Goal: Find specific page/section: Find specific page/section

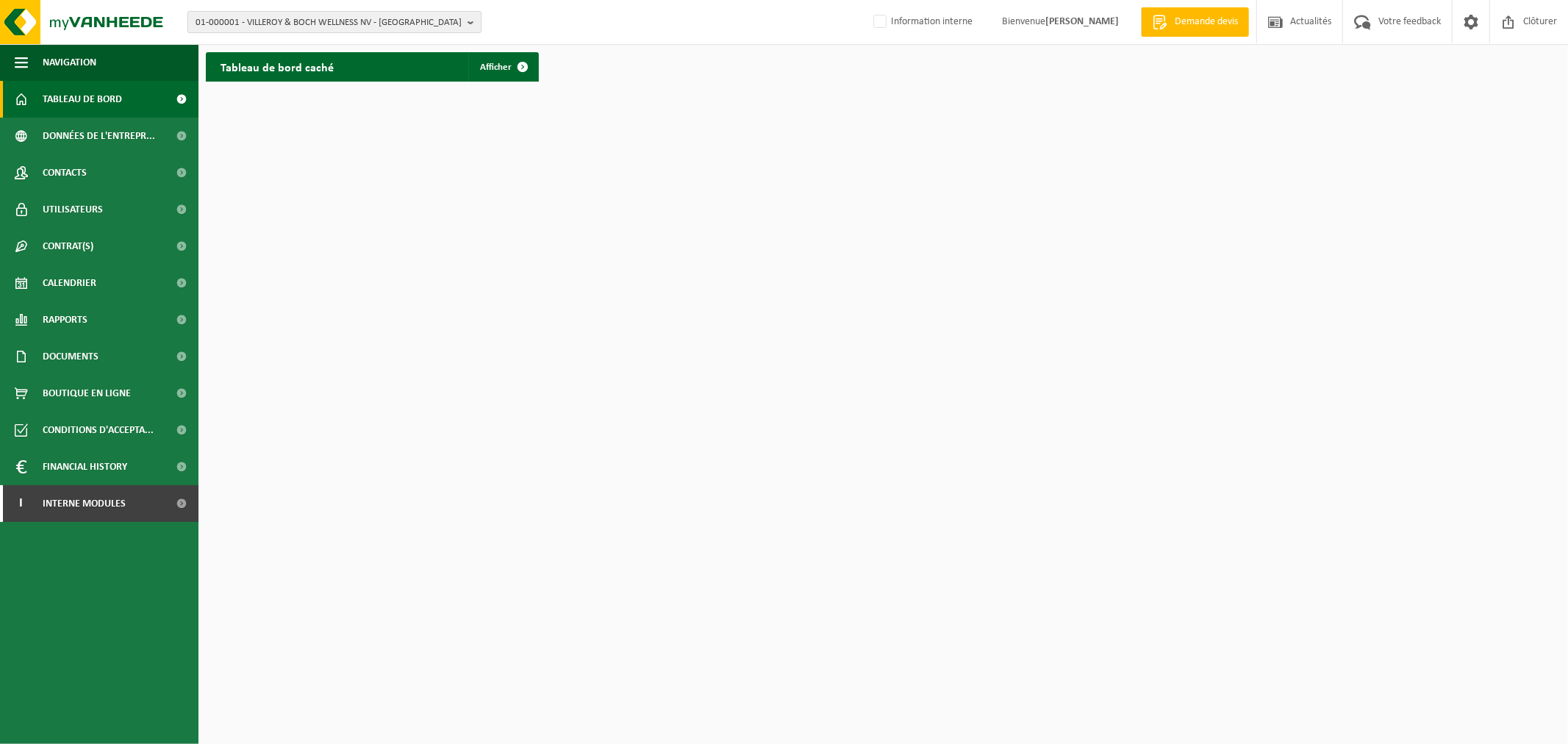
click at [320, 24] on span "01-000001 - VILLEROY & BOCH WELLNESS NV - [GEOGRAPHIC_DATA]" at bounding box center [328, 22] width 266 height 22
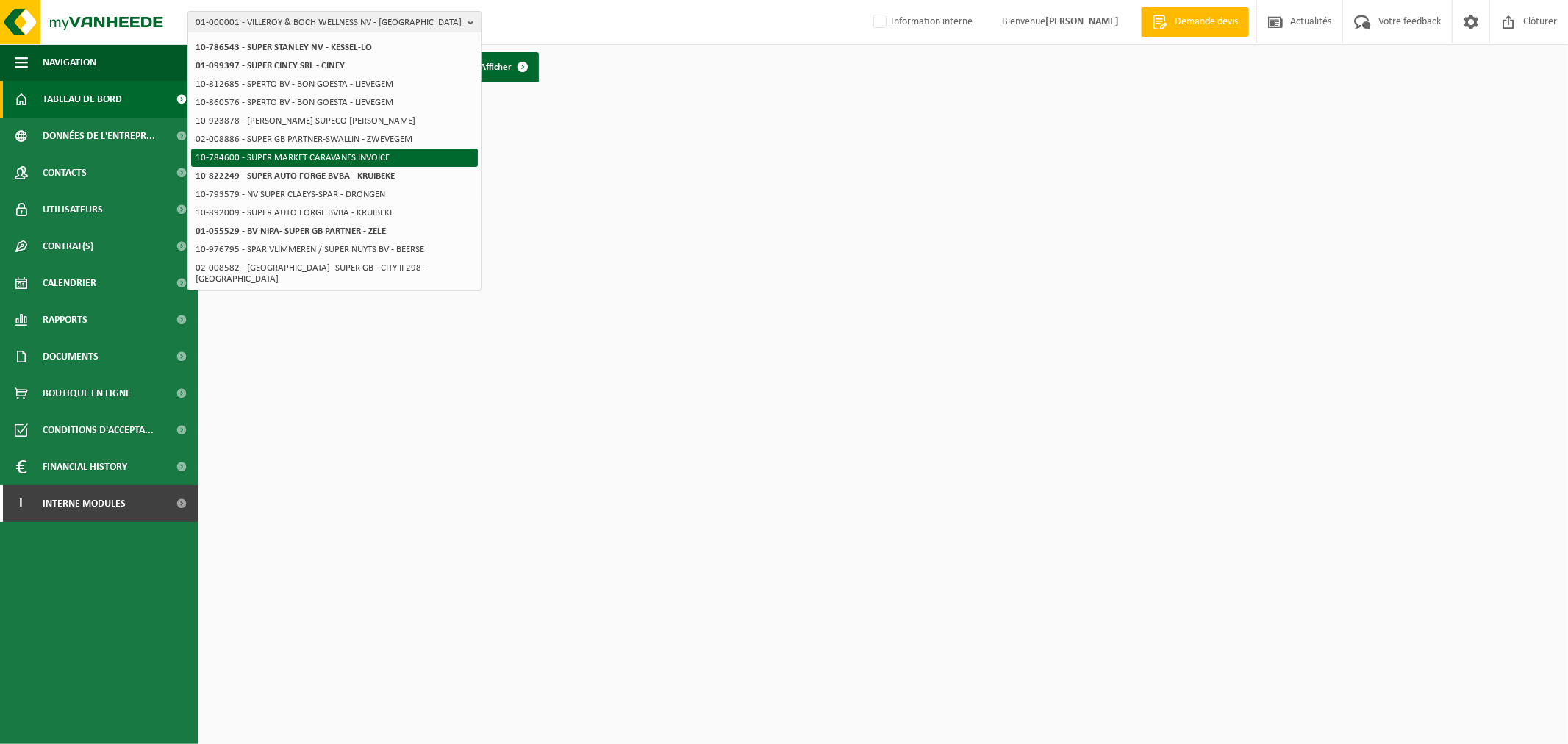
scroll to position [223, 0]
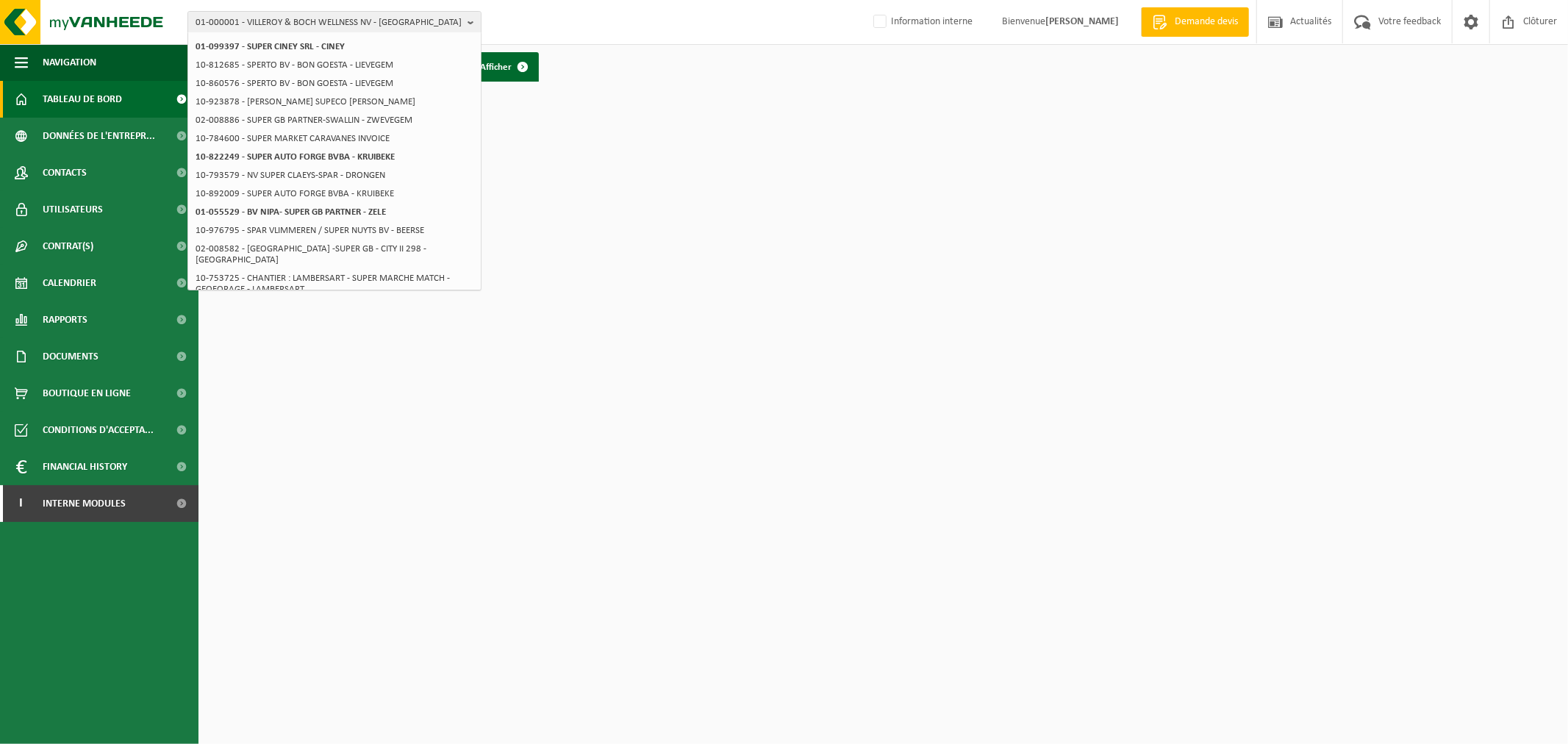
type input "superlo"
click at [280, 26] on span "01-000001 - VILLEROY & BOCH WELLNESS NV - ROESELARE" at bounding box center [328, 22] width 266 height 22
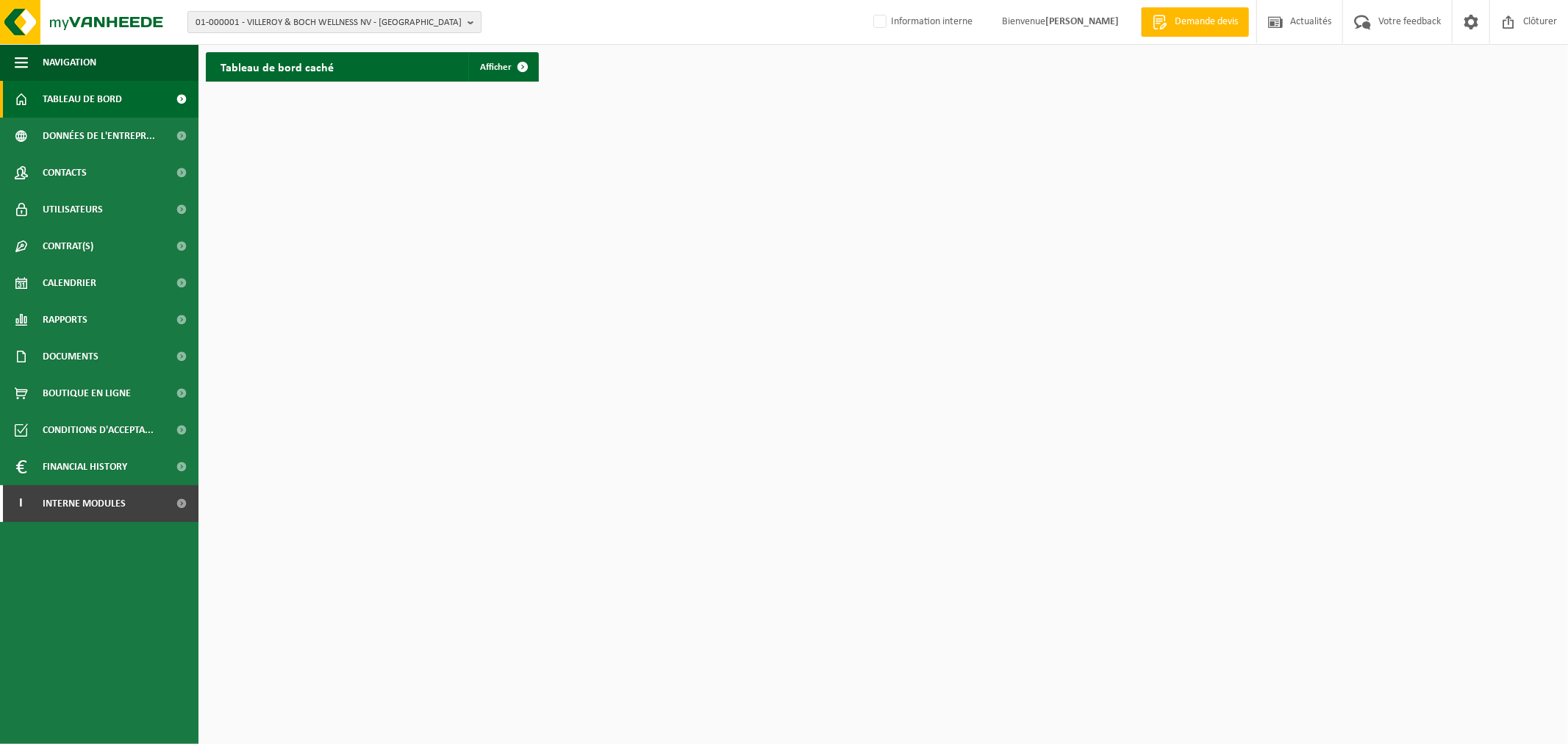
click at [280, 26] on span "01-000001 - VILLEROY & BOCH WELLNESS NV - ROESELARE" at bounding box center [328, 22] width 266 height 22
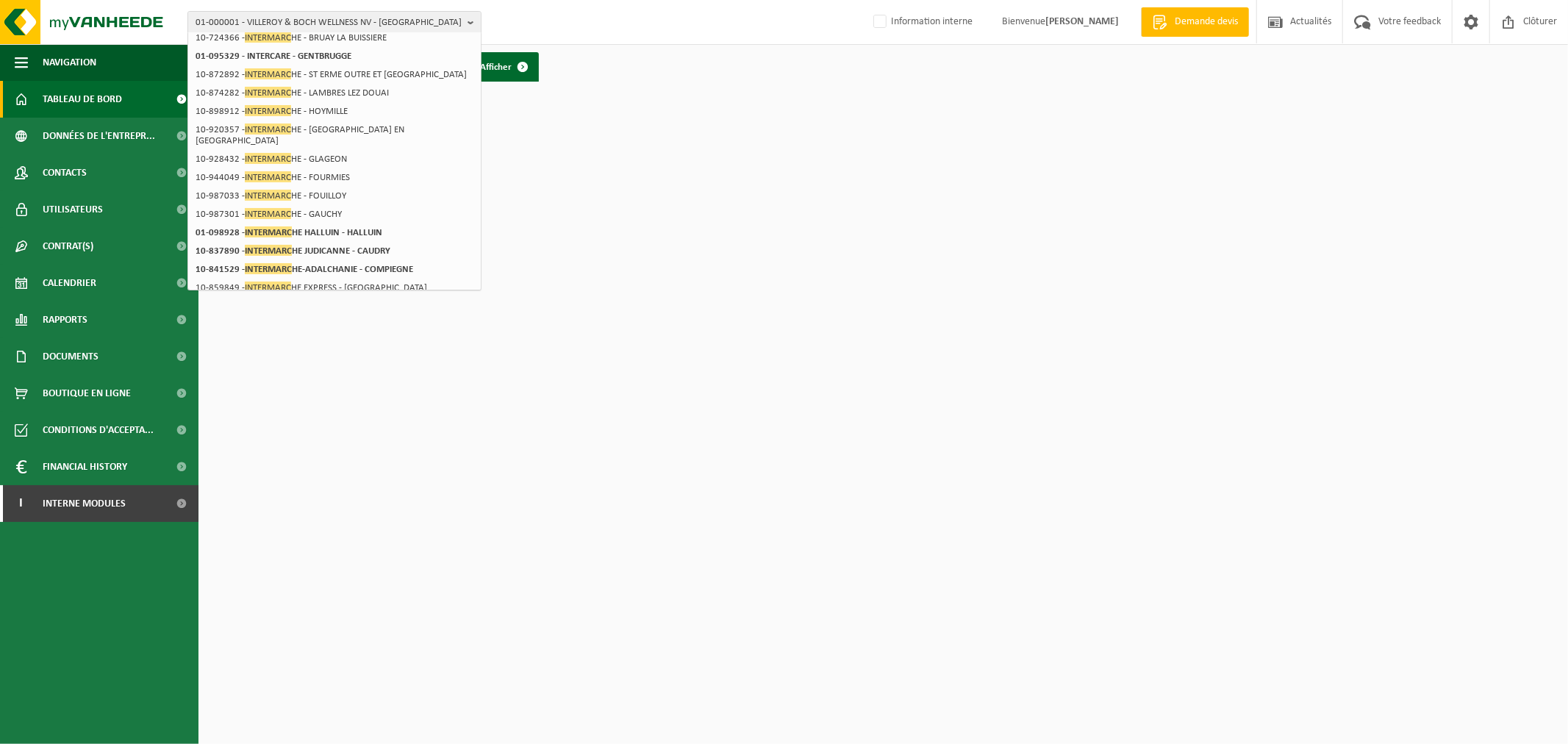
scroll to position [0, 0]
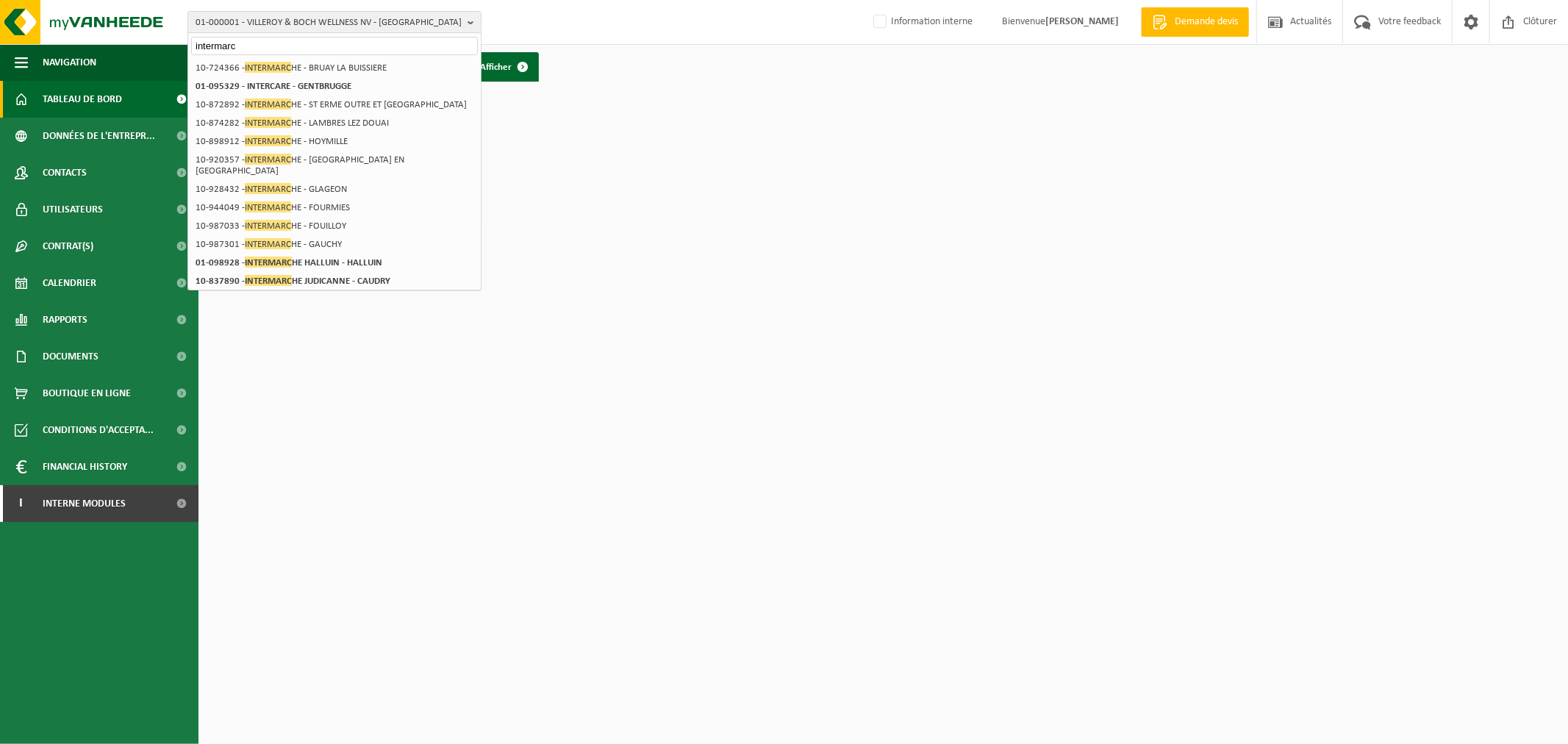
type input "intermarc"
drag, startPoint x: 276, startPoint y: 49, endPoint x: 151, endPoint y: 50, distance: 125.0
click at [151, 50] on div "01-000001 - VILLEROY & BOCH WELLNESS NV - ROESELARE intermarc 01-000001 - VILLE…" at bounding box center [784, 44] width 1568 height 89
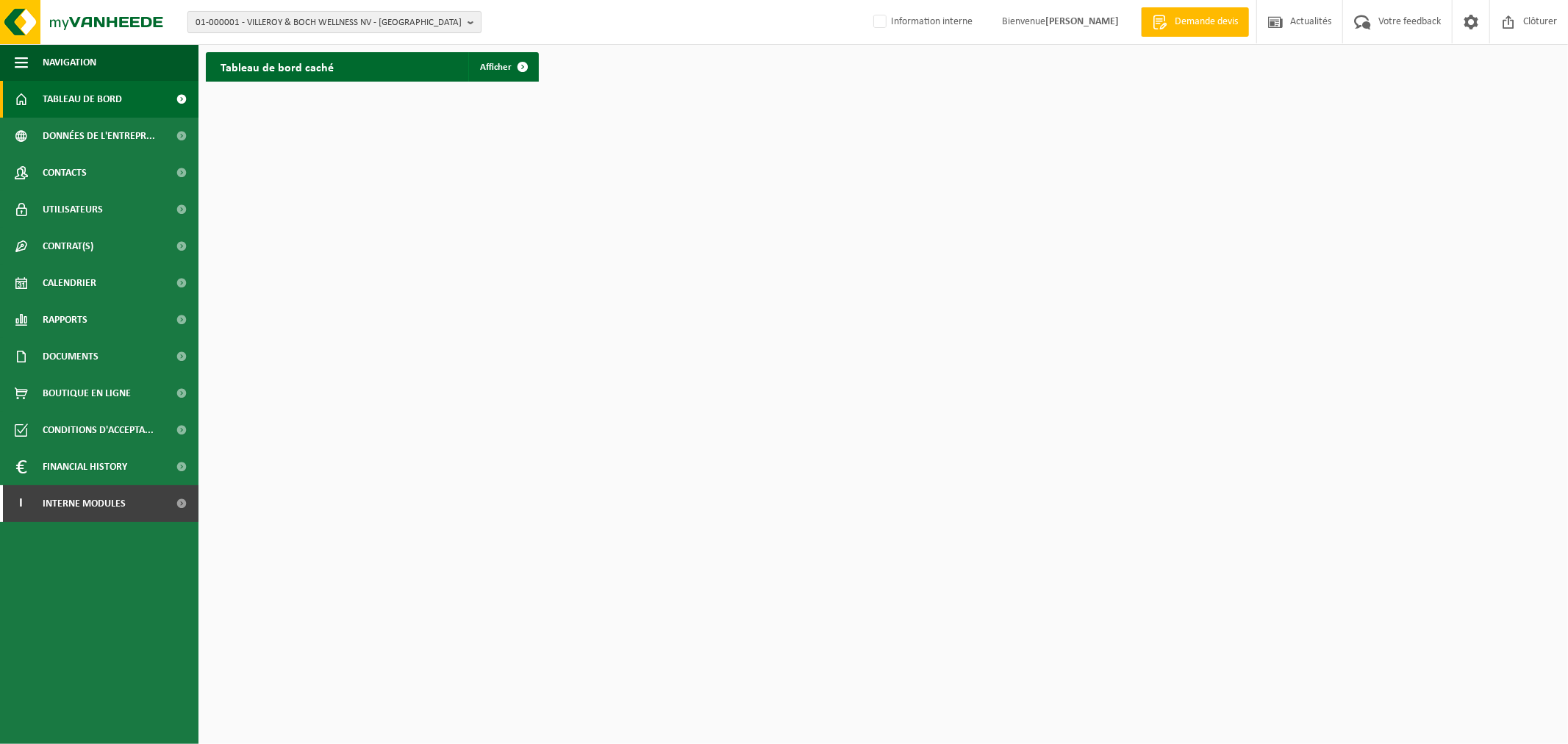
click at [236, 22] on span "01-000001 - VILLEROY & BOCH WELLNESS NV - ROESELARE" at bounding box center [328, 22] width 266 height 22
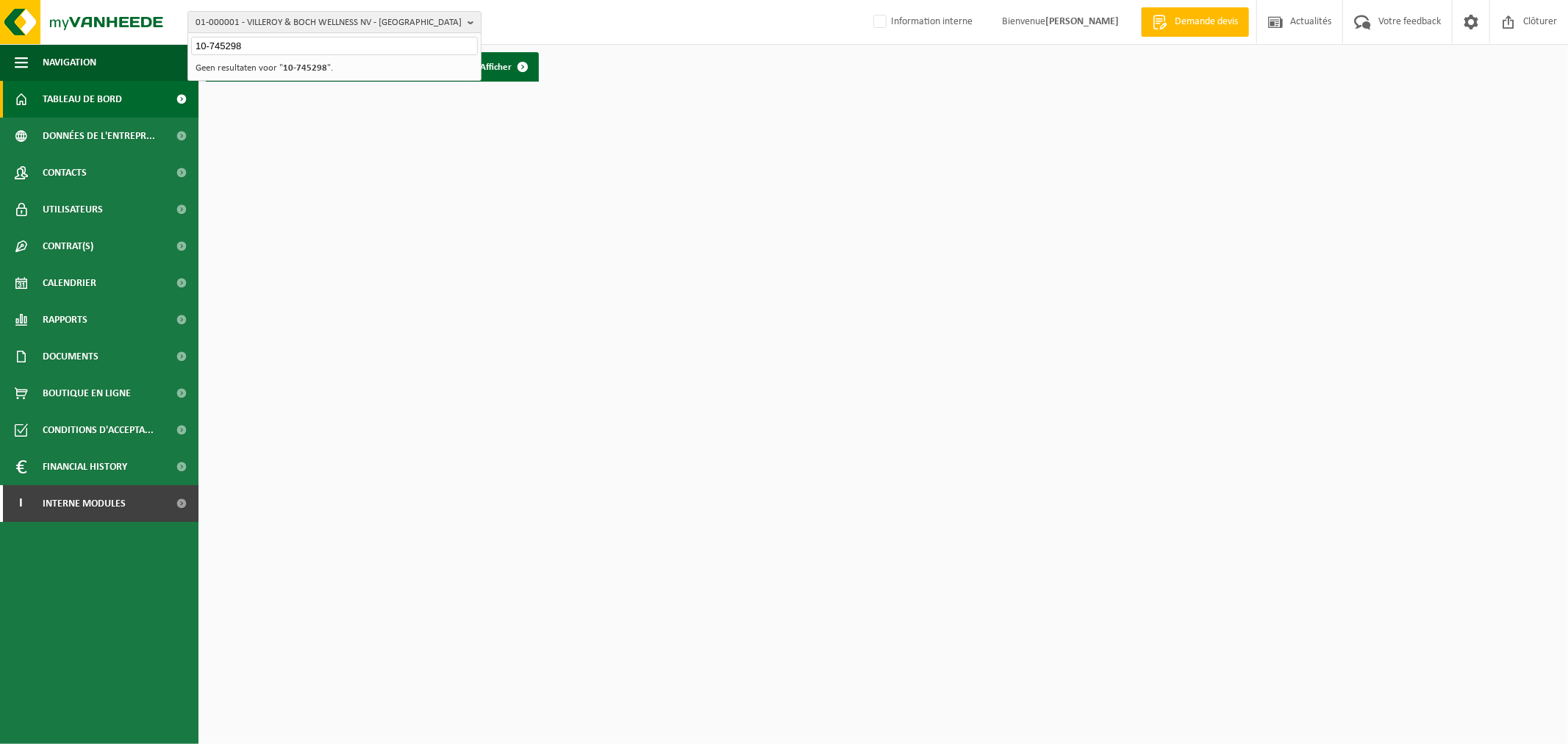
type input "10-745298"
click at [287, 69] on strong "10-745298" at bounding box center [305, 68] width 44 height 10
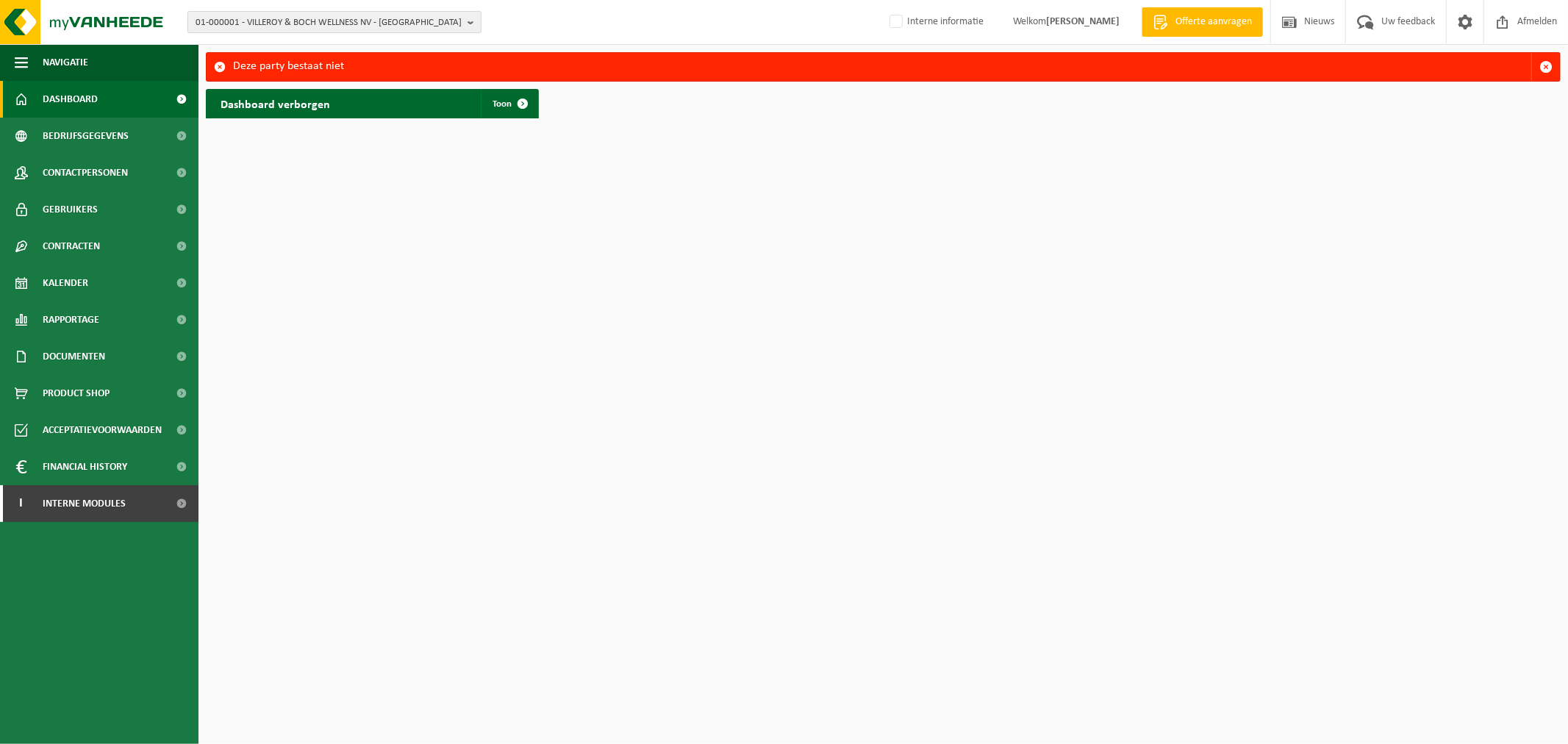
click at [385, 25] on span "01-000001 - VILLEROY & BOCH WELLNESS NV - [GEOGRAPHIC_DATA]" at bounding box center [328, 22] width 266 height 22
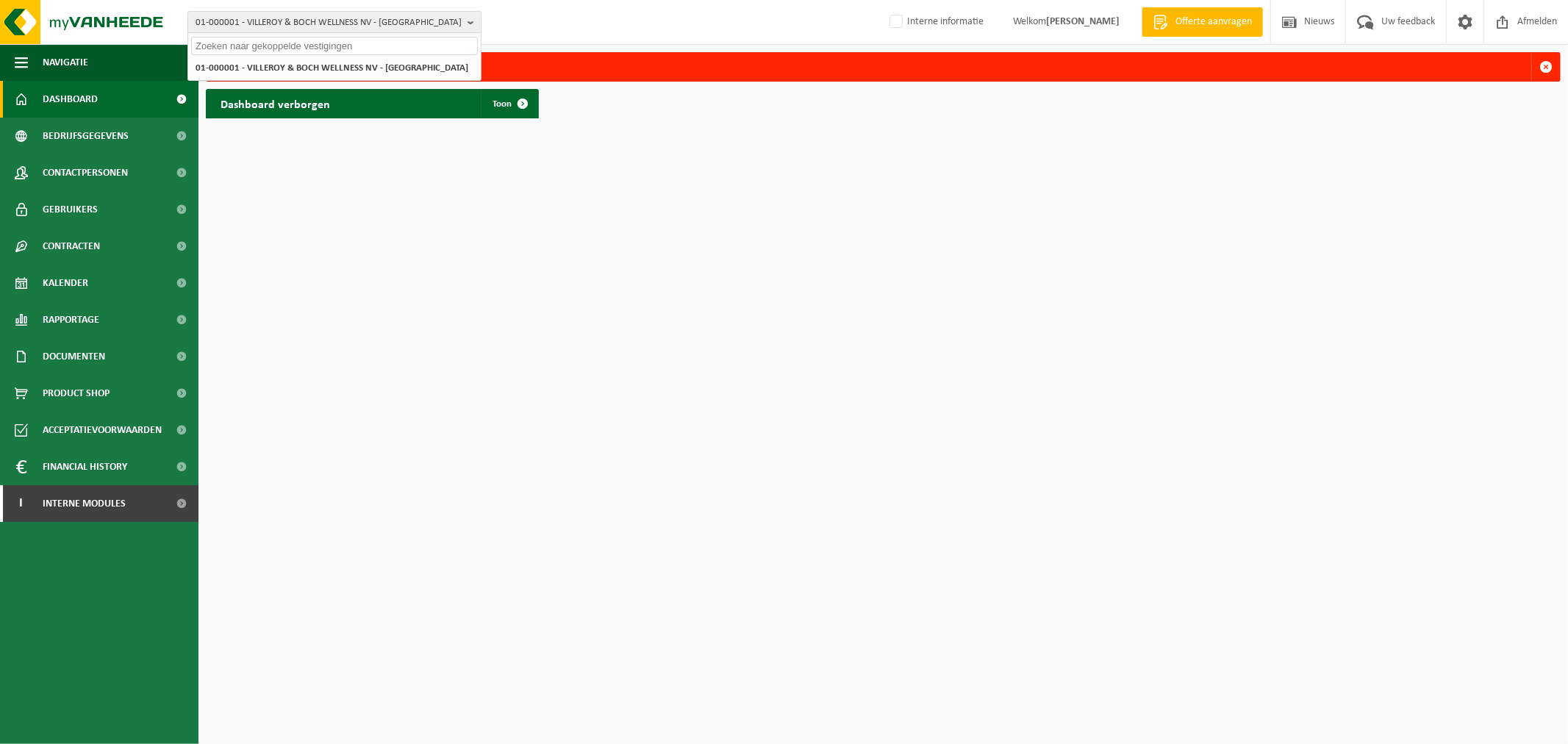
type input "u"
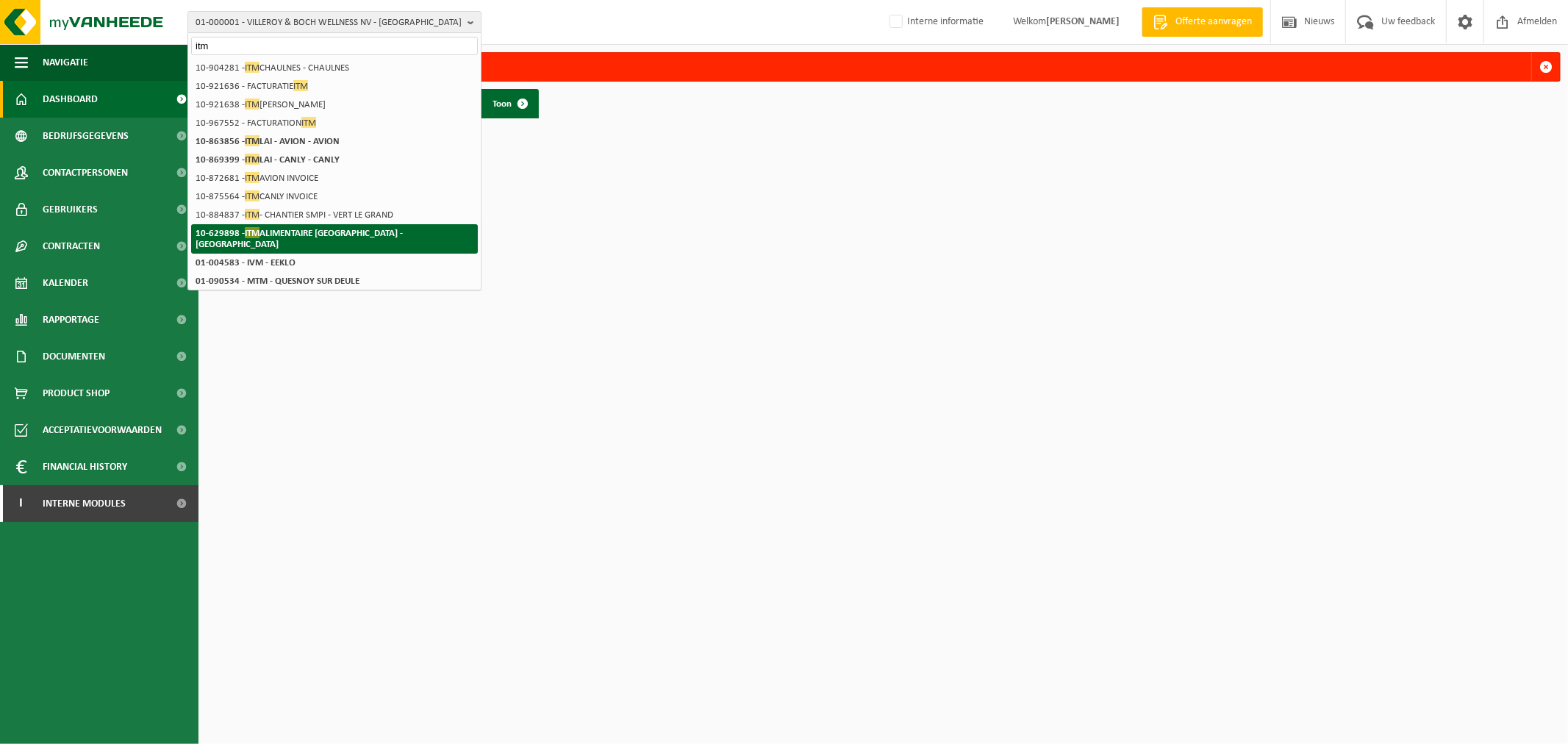
type input "itm"
click at [340, 234] on strong "10-629898 - ITM ALIMENTAIRE BELGIUM - LOUVAIN-LA-NEUVE" at bounding box center [299, 238] width 207 height 22
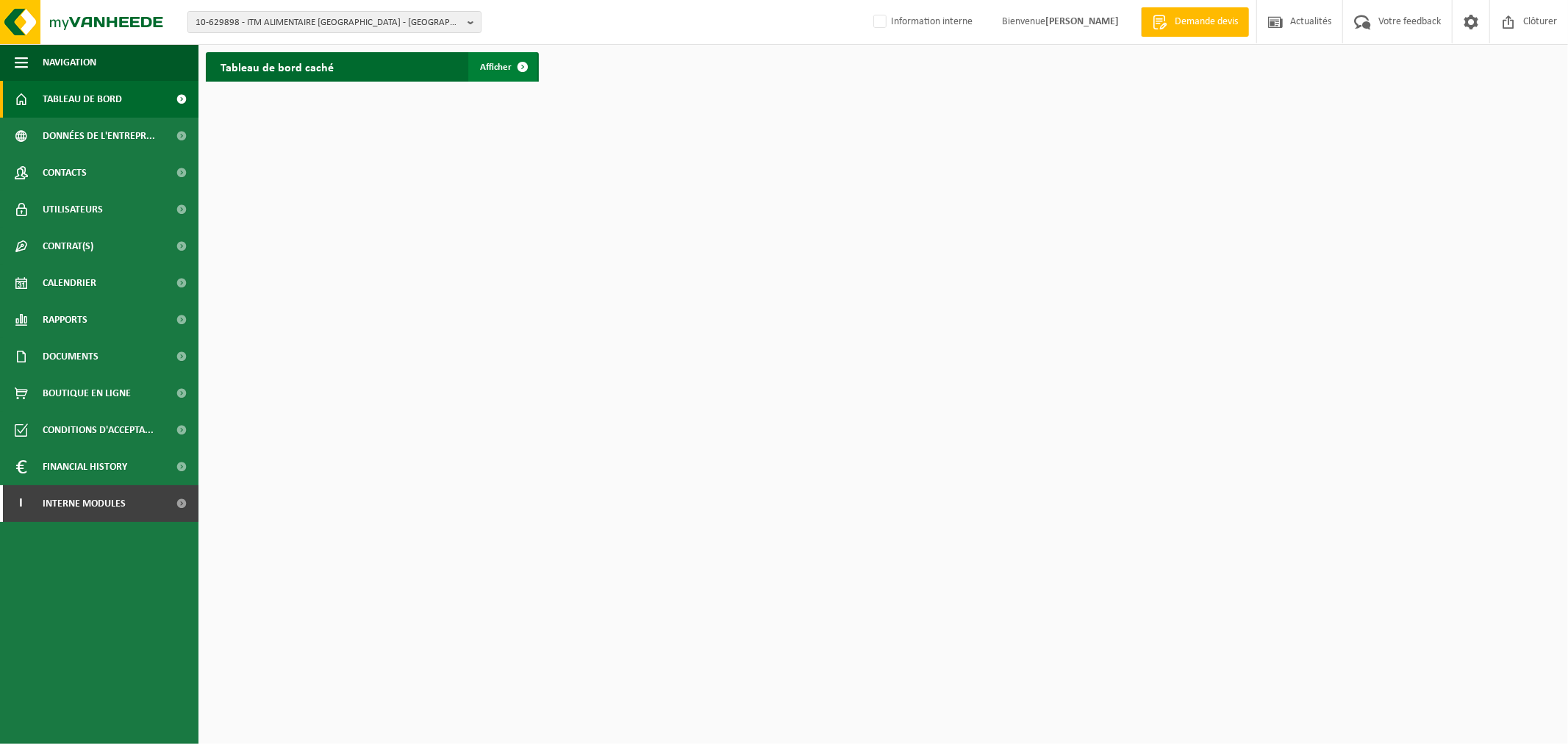
click at [515, 69] on span at bounding box center [522, 66] width 30 height 30
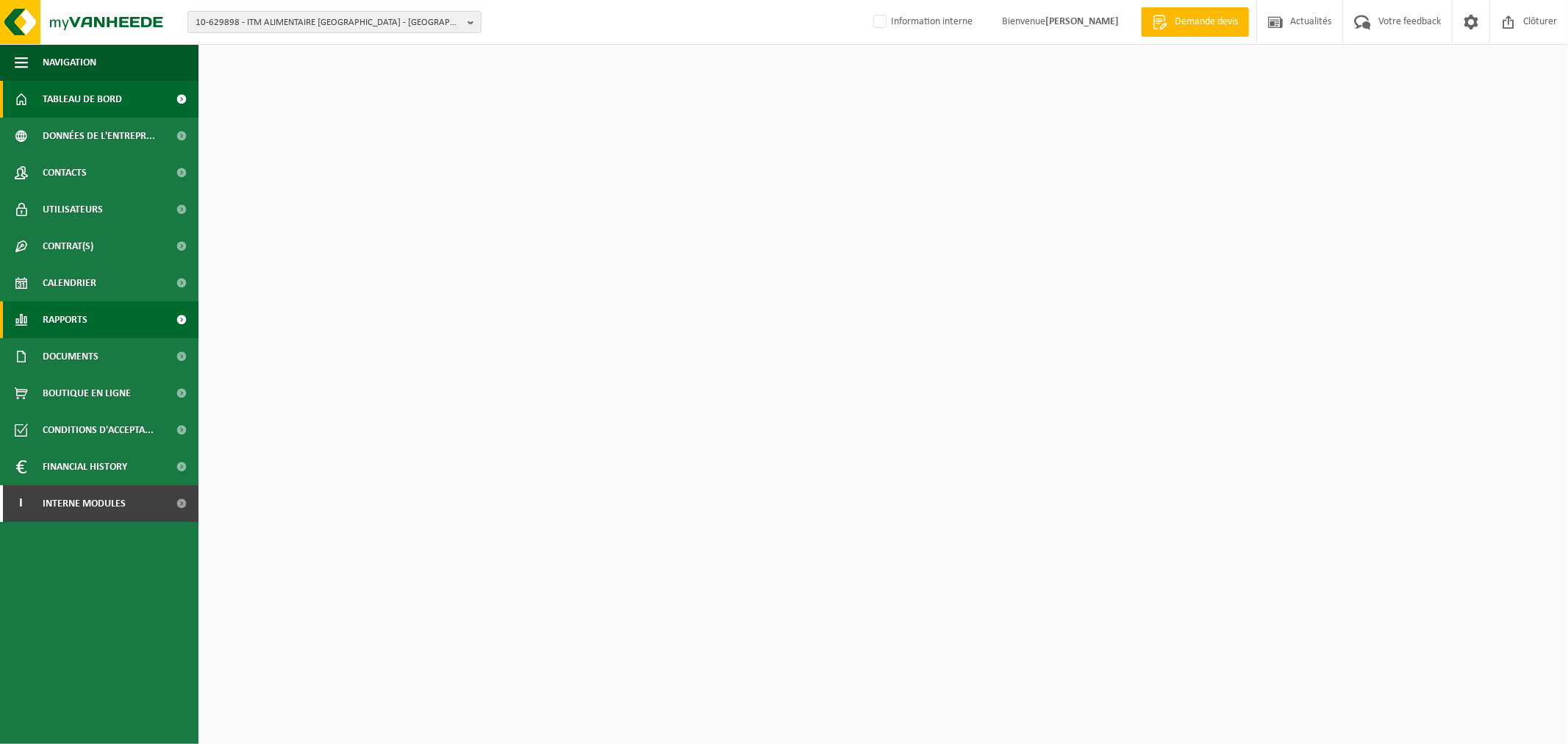
click at [127, 313] on link "Rapports" at bounding box center [99, 319] width 198 height 37
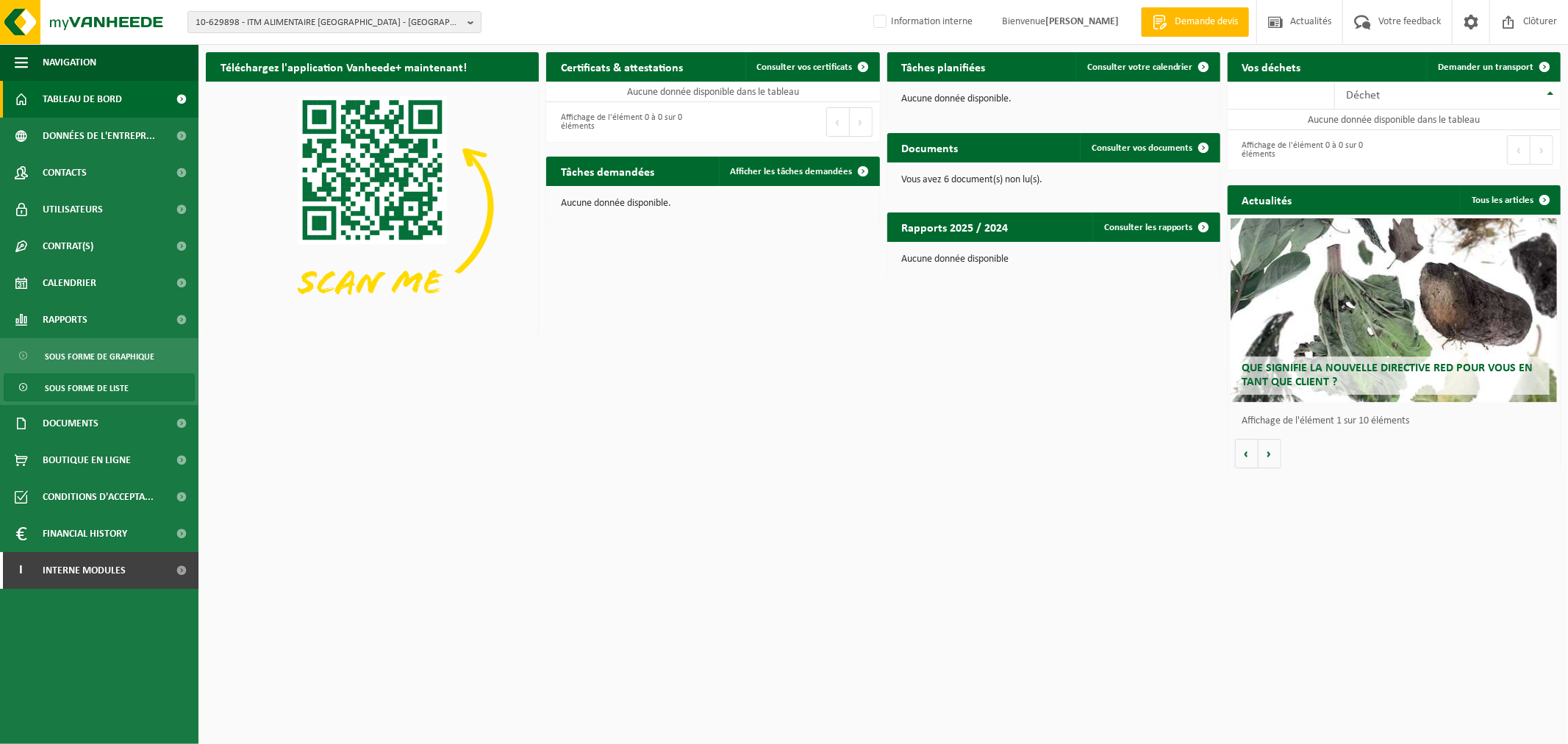
click at [122, 382] on span "Sous forme de liste" at bounding box center [87, 388] width 84 height 28
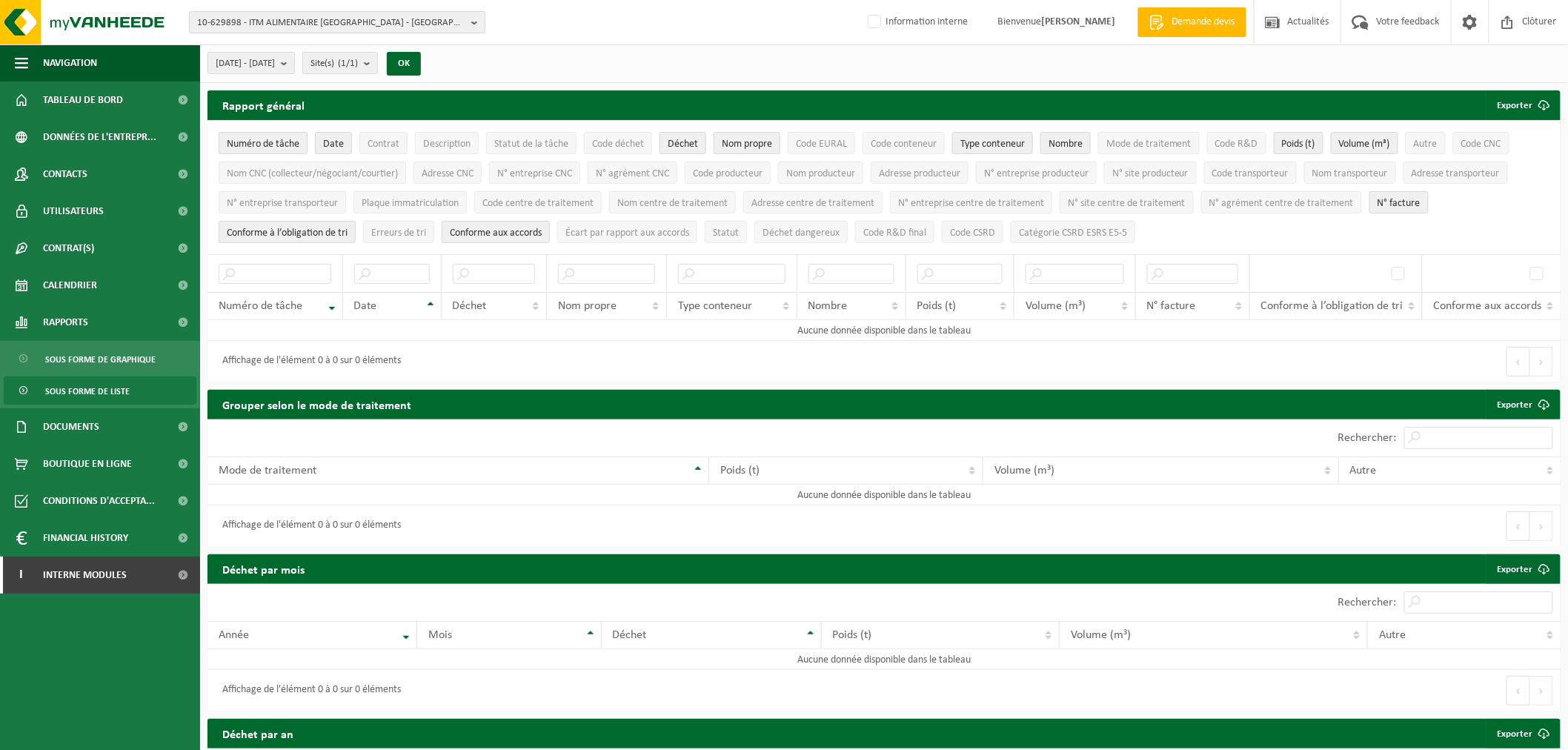
click at [271, 19] on span "10-629898 - ITM ALIMENTAIRE [GEOGRAPHIC_DATA] - [GEOGRAPHIC_DATA]" at bounding box center [331, 22] width 268 height 22
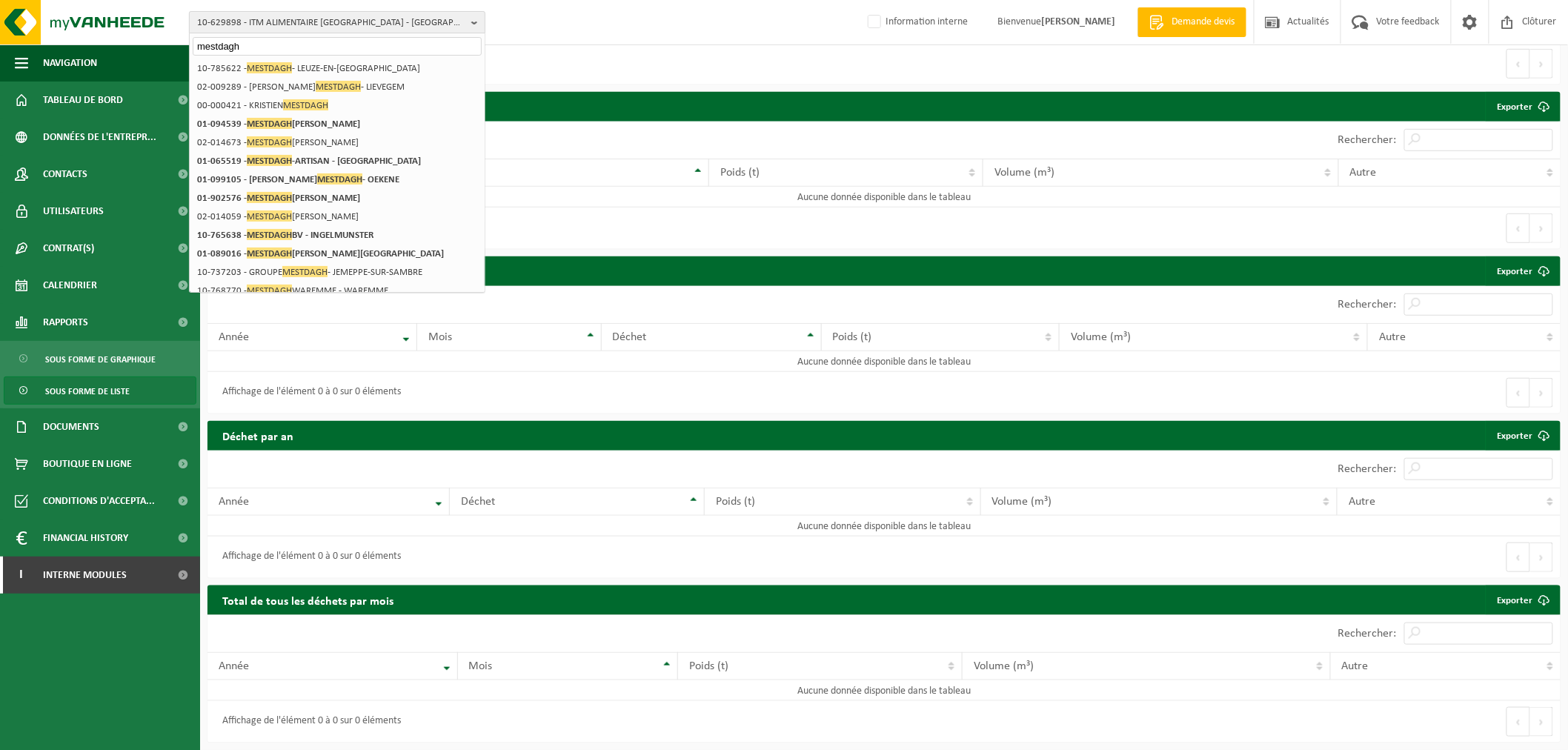
type input "mestdagh"
click at [430, 27] on span "10-629898 - ITM ALIMENTAIRE [GEOGRAPHIC_DATA] - [GEOGRAPHIC_DATA]" at bounding box center [331, 22] width 268 height 22
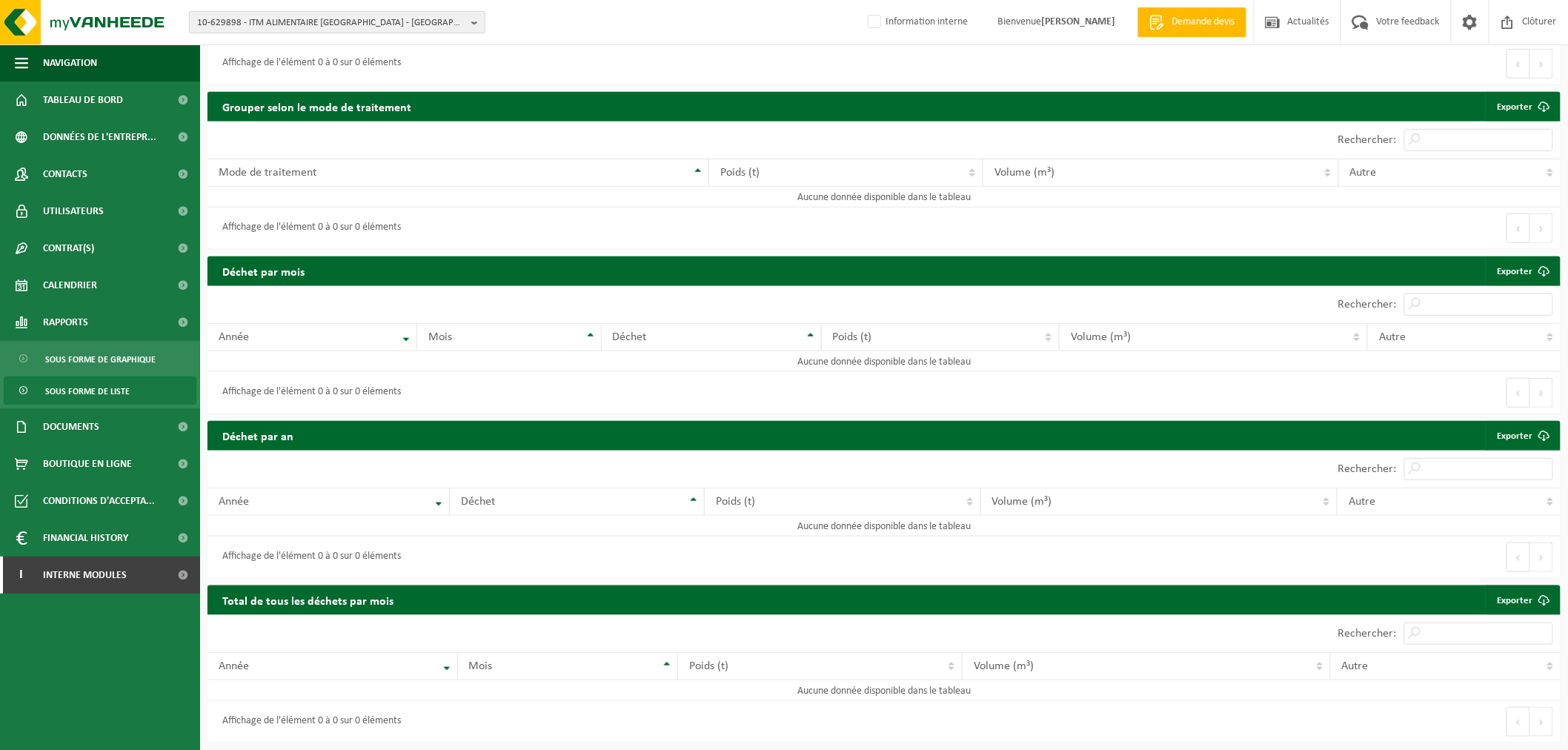
click at [430, 27] on span "10-629898 - ITM ALIMENTAIRE [GEOGRAPHIC_DATA] - [GEOGRAPHIC_DATA]" at bounding box center [331, 22] width 268 height 22
click at [275, 28] on span "10-629898 - ITM ALIMENTAIRE [GEOGRAPHIC_DATA] - [GEOGRAPHIC_DATA]" at bounding box center [331, 22] width 268 height 22
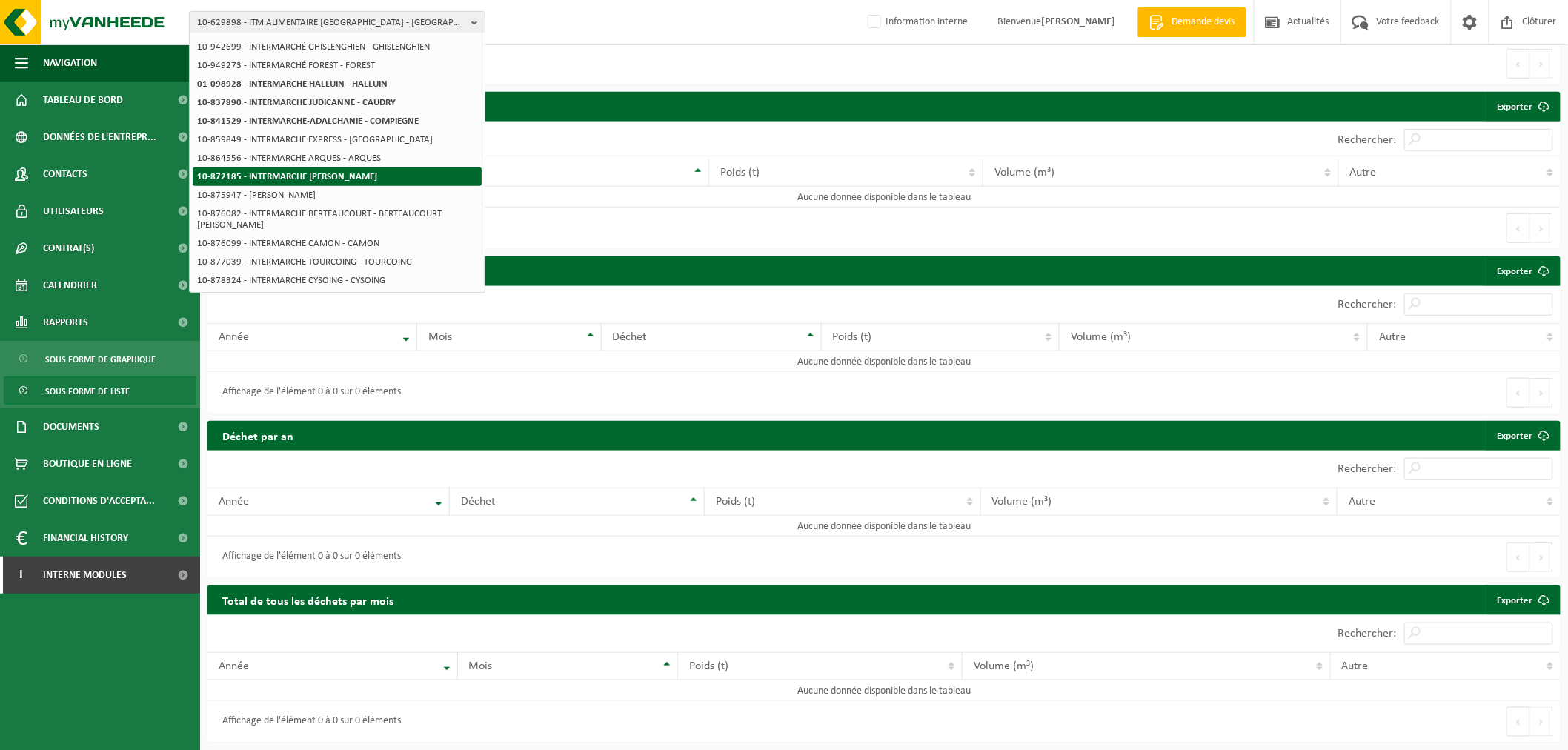
scroll to position [243, 0]
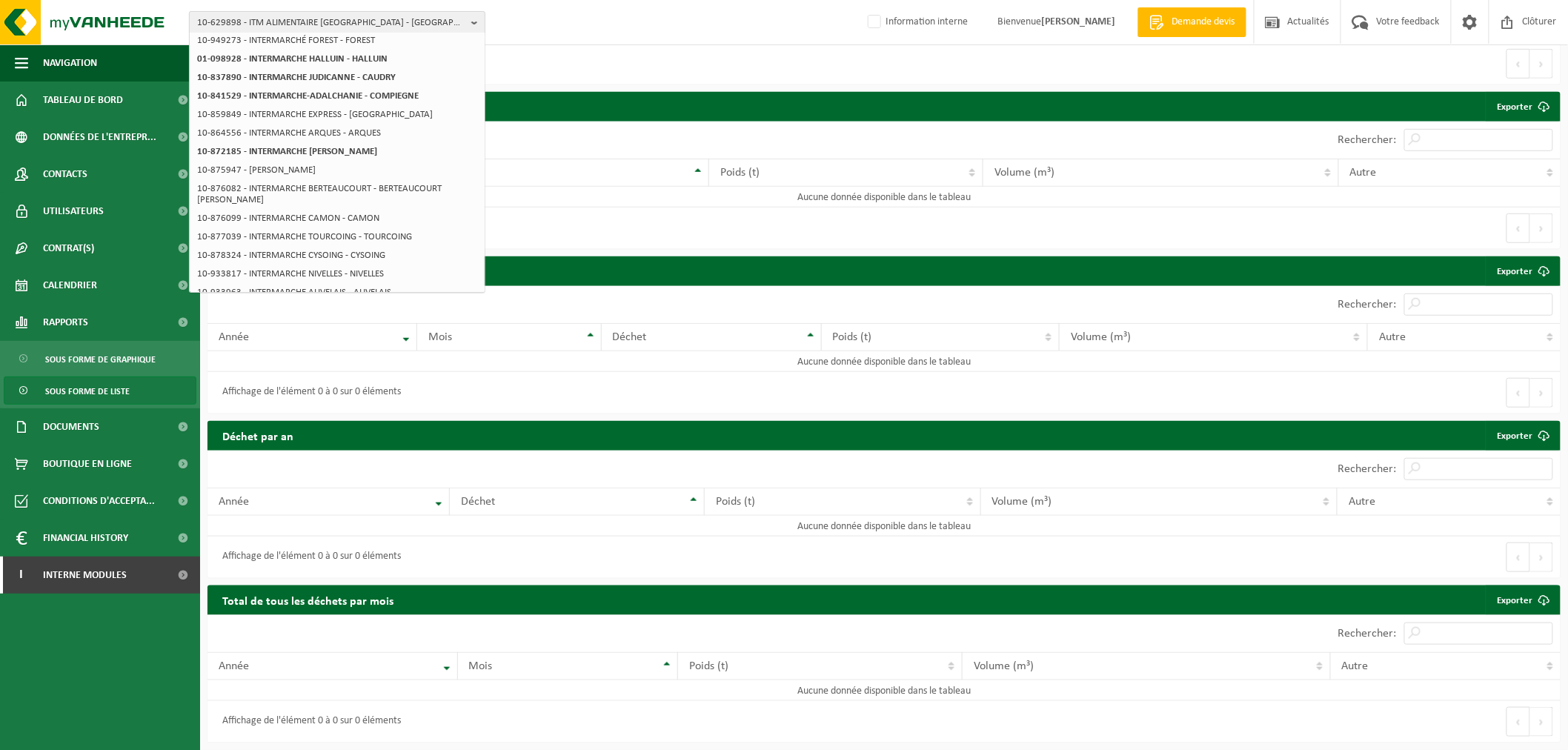
click at [468, 20] on button "10-629898 - ITM ALIMENTAIRE [GEOGRAPHIC_DATA] - [GEOGRAPHIC_DATA]" at bounding box center [337, 22] width 297 height 22
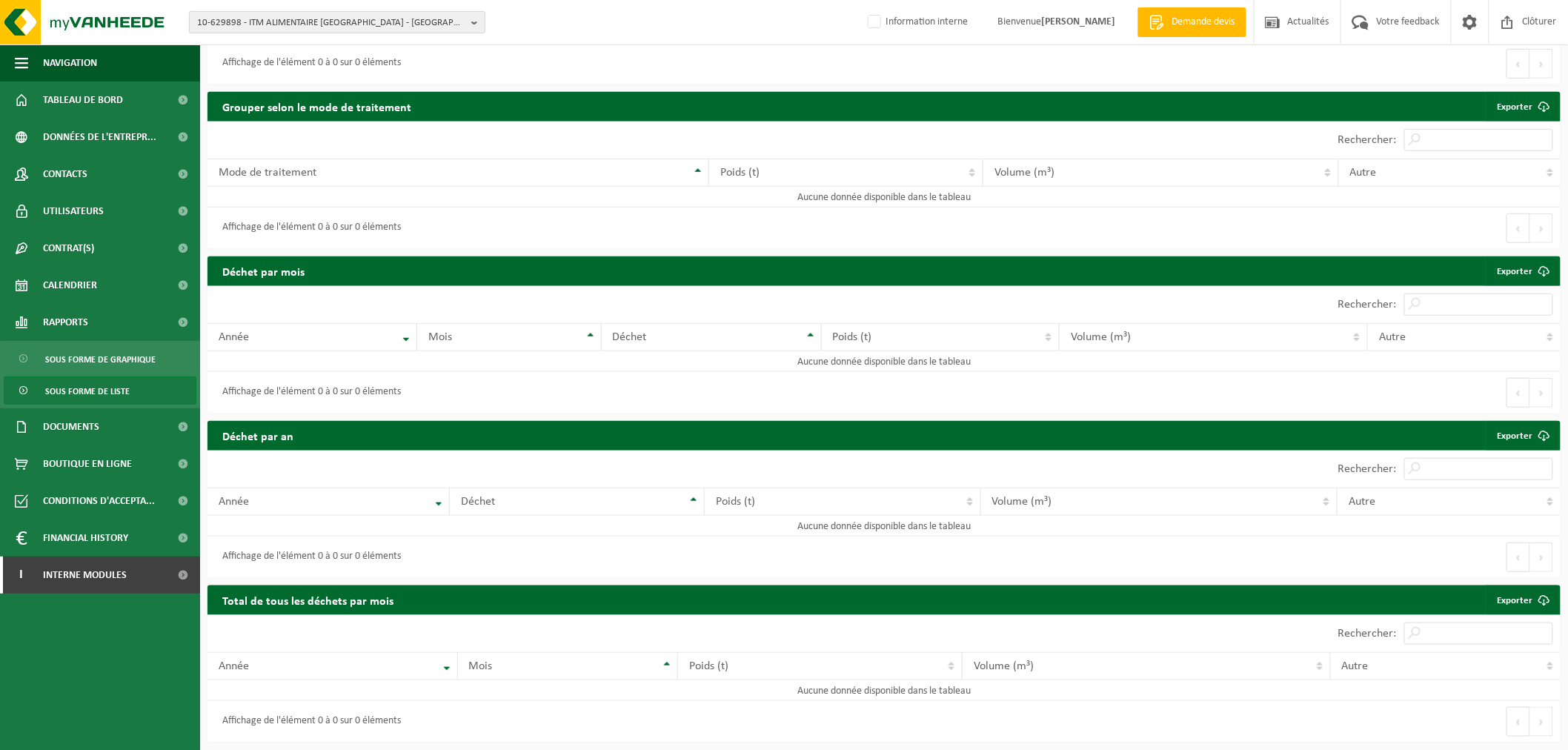
click at [468, 20] on button "10-629898 - ITM ALIMENTAIRE [GEOGRAPHIC_DATA] - [GEOGRAPHIC_DATA]" at bounding box center [337, 22] width 297 height 22
type input "superlog"
click at [128, 17] on img at bounding box center [88, 22] width 178 height 45
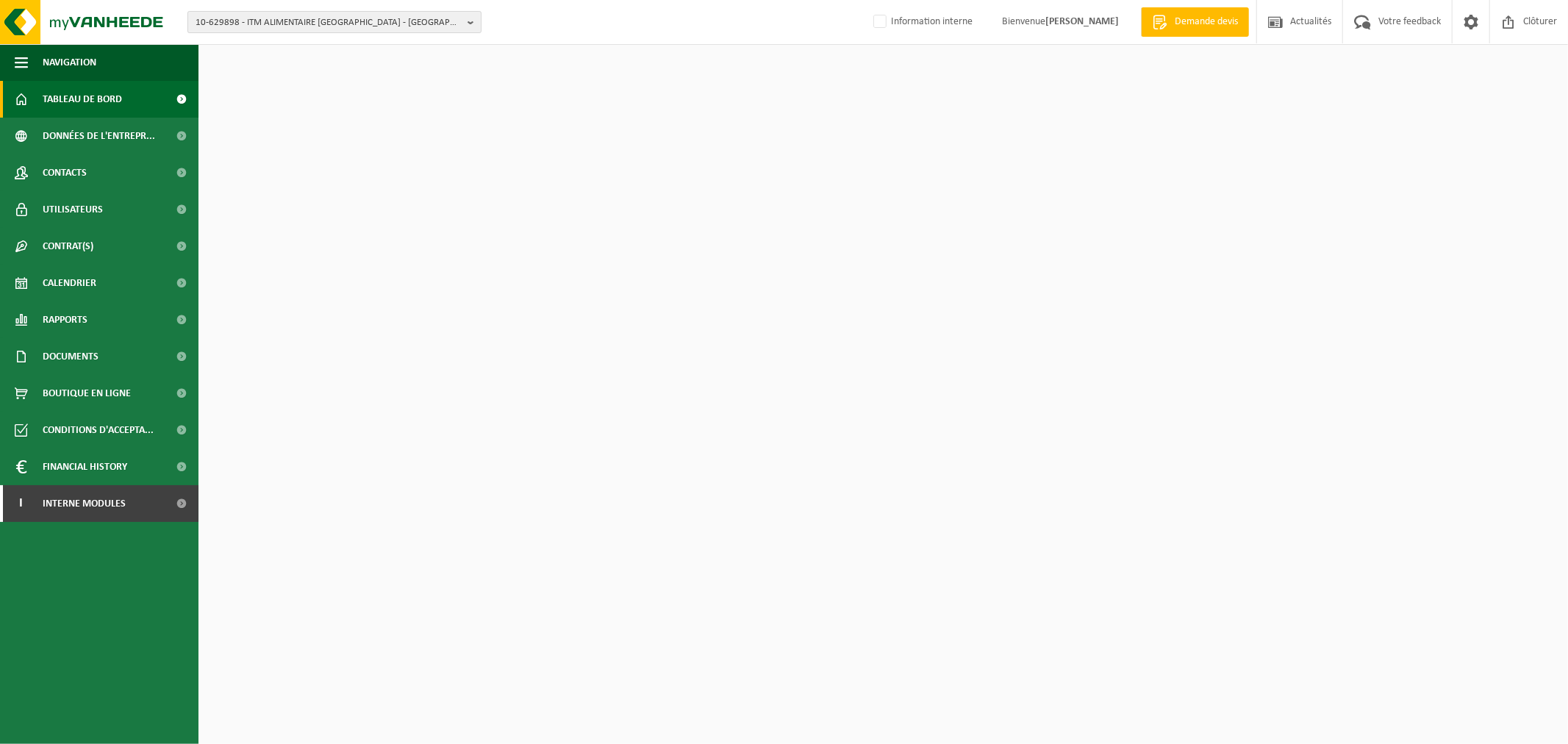
click at [304, 27] on span "10-629898 - ITM ALIMENTAIRE [GEOGRAPHIC_DATA] - [GEOGRAPHIC_DATA]" at bounding box center [328, 22] width 266 height 22
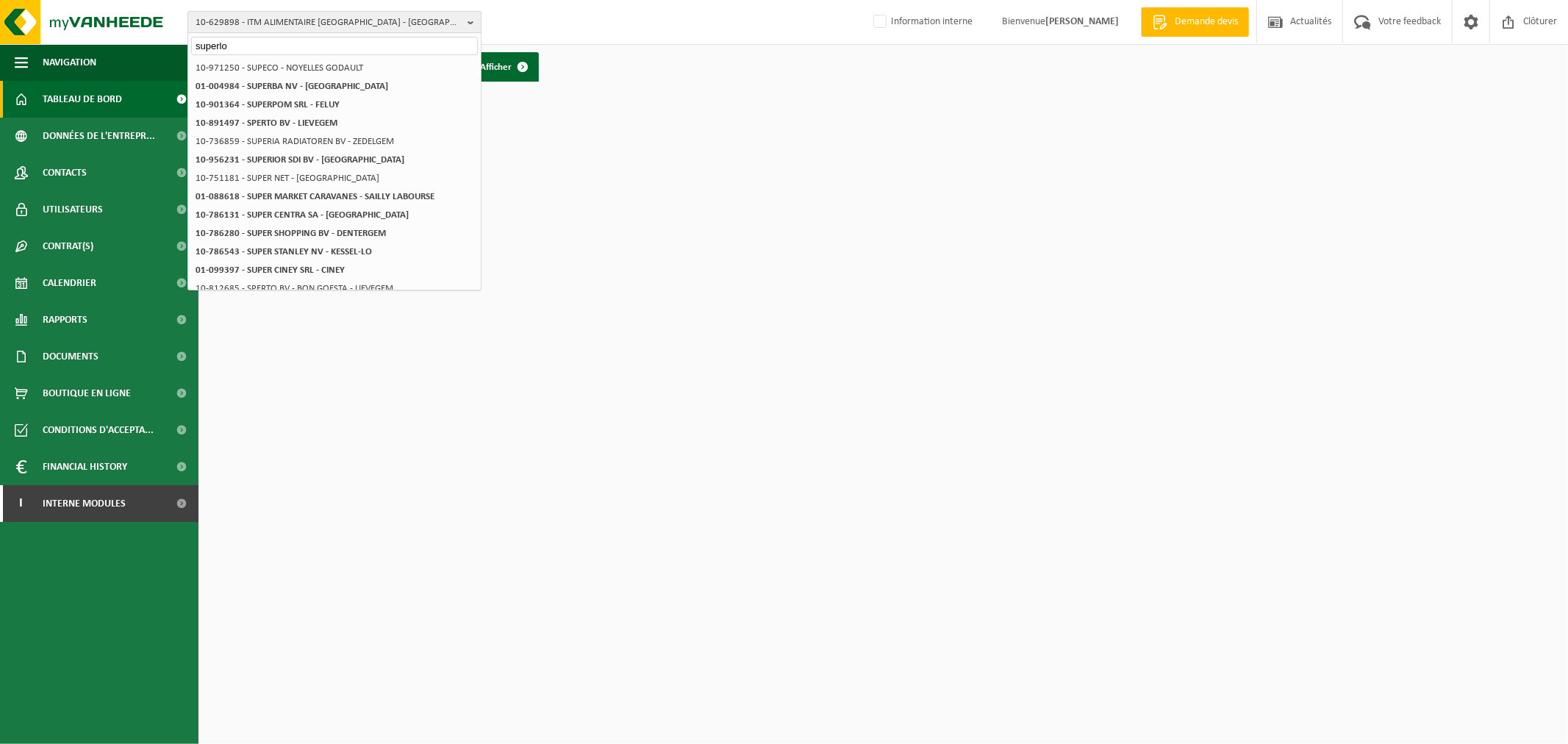
type input "superlog"
